Goal: Find specific page/section: Find specific page/section

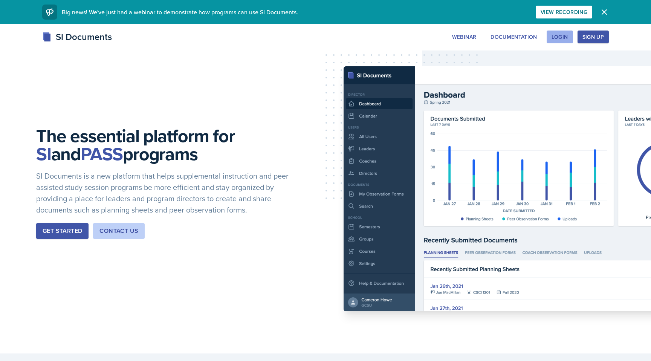
click at [560, 34] on div "Login" at bounding box center [559, 37] width 17 height 6
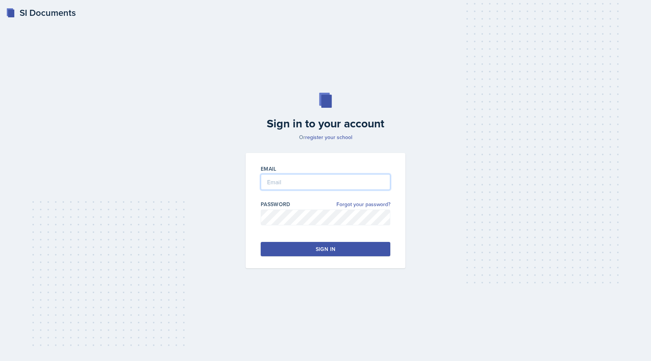
click at [291, 186] on input "email" at bounding box center [326, 182] width 130 height 16
type input "[EMAIL_ADDRESS][DOMAIN_NAME]"
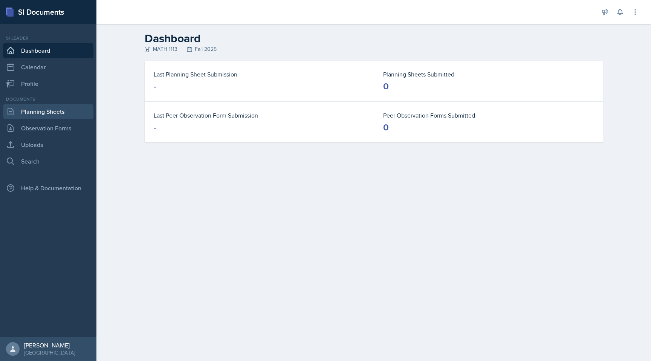
click at [61, 114] on link "Planning Sheets" at bounding box center [48, 111] width 90 height 15
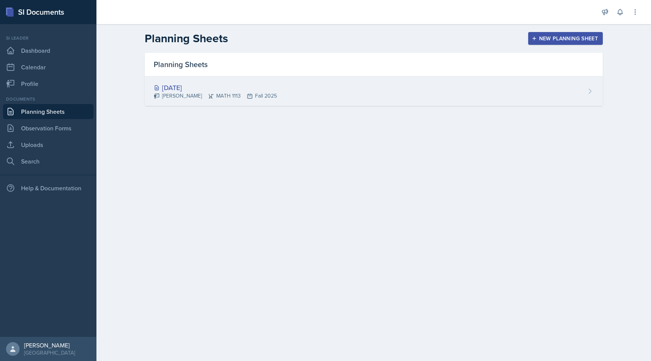
click at [360, 89] on div "[DATE] [PERSON_NAME] MATH 1113 Fall 2025" at bounding box center [374, 90] width 458 height 29
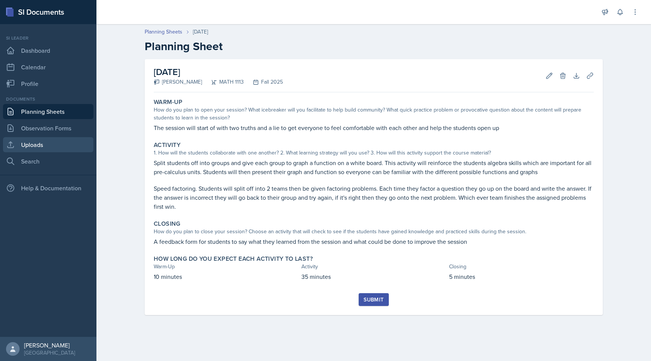
click at [60, 140] on link "Uploads" at bounding box center [48, 144] width 90 height 15
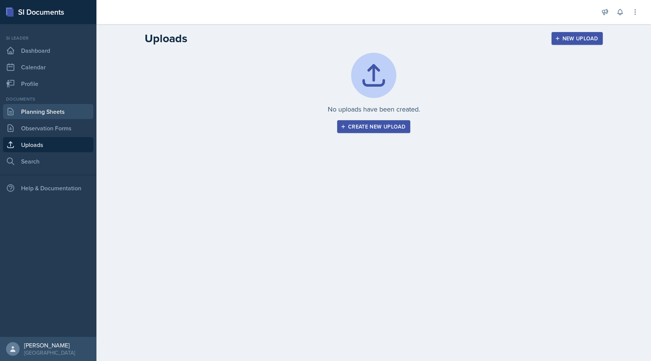
click at [59, 112] on link "Planning Sheets" at bounding box center [48, 111] width 90 height 15
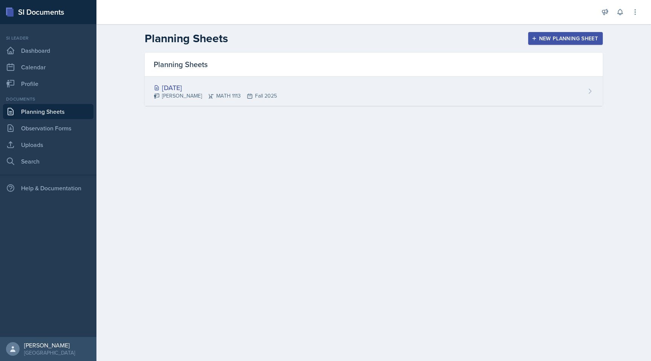
click at [228, 88] on div "[DATE]" at bounding box center [215, 87] width 123 height 10
